Goal: Task Accomplishment & Management: Use online tool/utility

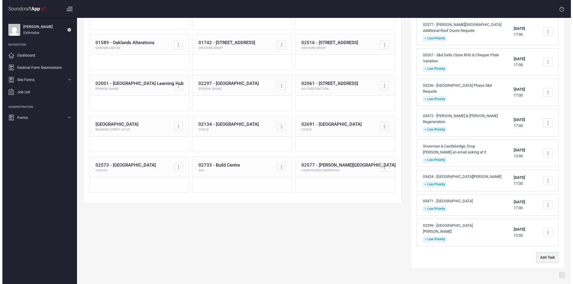
scroll to position [126, 0]
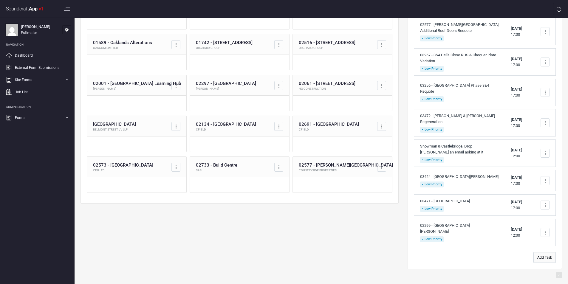
click at [548, 260] on button "Add Task" at bounding box center [545, 257] width 22 height 11
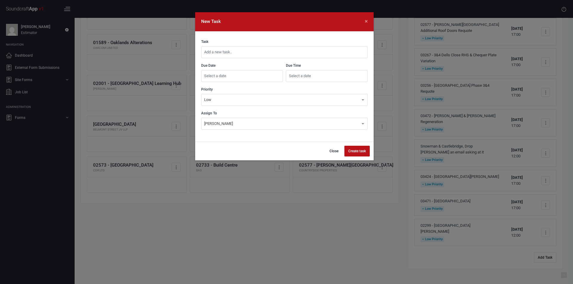
click at [292, 53] on input "text" at bounding box center [284, 52] width 166 height 12
type input "03480 - [GEOGRAPHIC_DATA], [GEOGRAPHIC_DATA]"
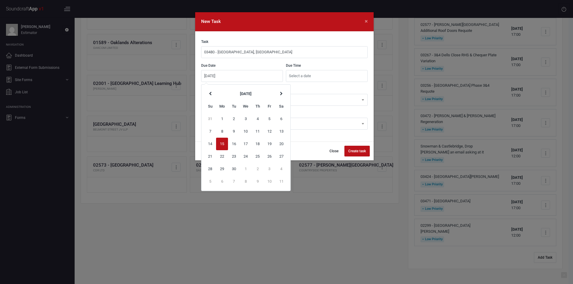
type input "[DATE]"
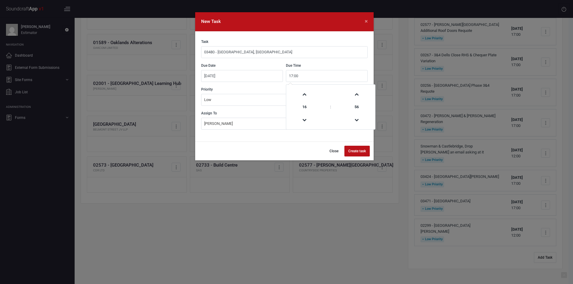
type input "17:00"
click at [359, 152] on button "Create task" at bounding box center [356, 151] width 25 height 11
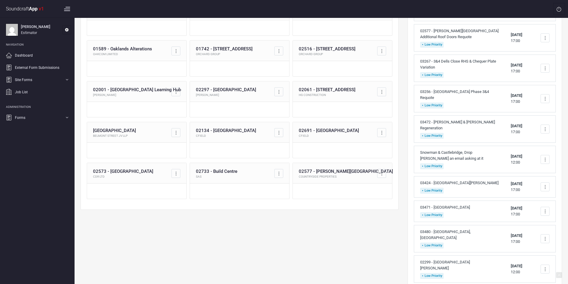
scroll to position [150, 0]
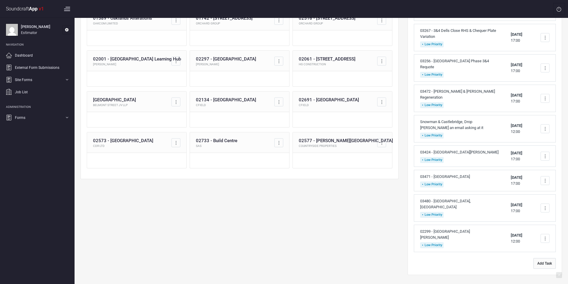
click at [544, 258] on button "Add Task" at bounding box center [545, 263] width 22 height 11
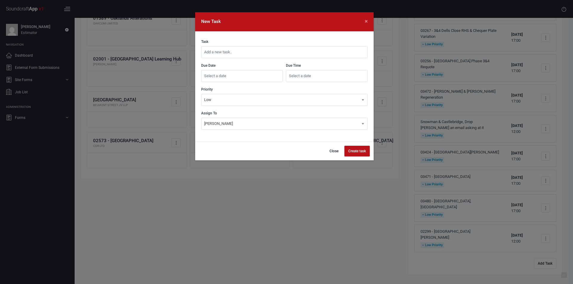
click at [264, 51] on input "text" at bounding box center [284, 52] width 166 height 12
type input "03445 - Coveham Sil Set Up On Eque2"
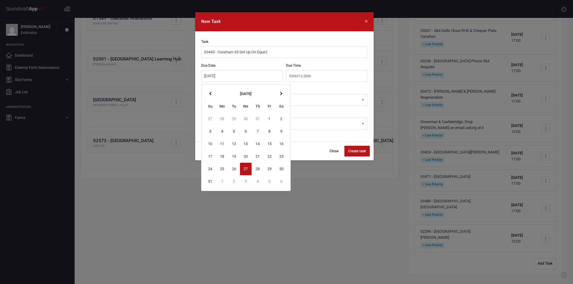
type input "[DATE]"
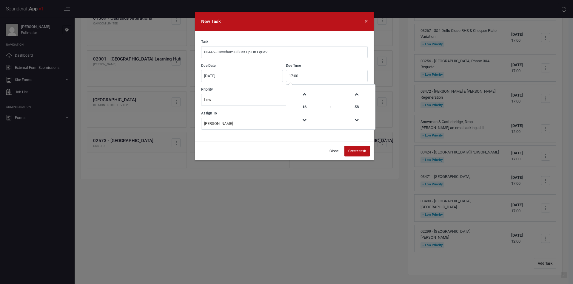
type input "17:00"
click at [355, 152] on button "Create task" at bounding box center [356, 151] width 25 height 11
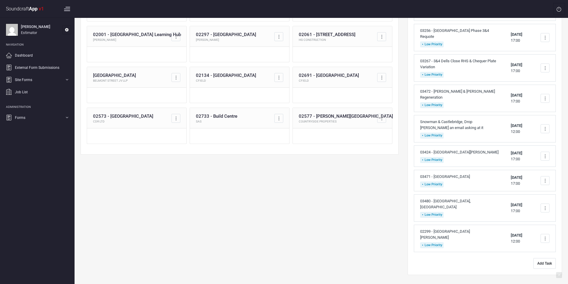
scroll to position [0, 0]
